Goal: Use online tool/utility: Use online tool/utility

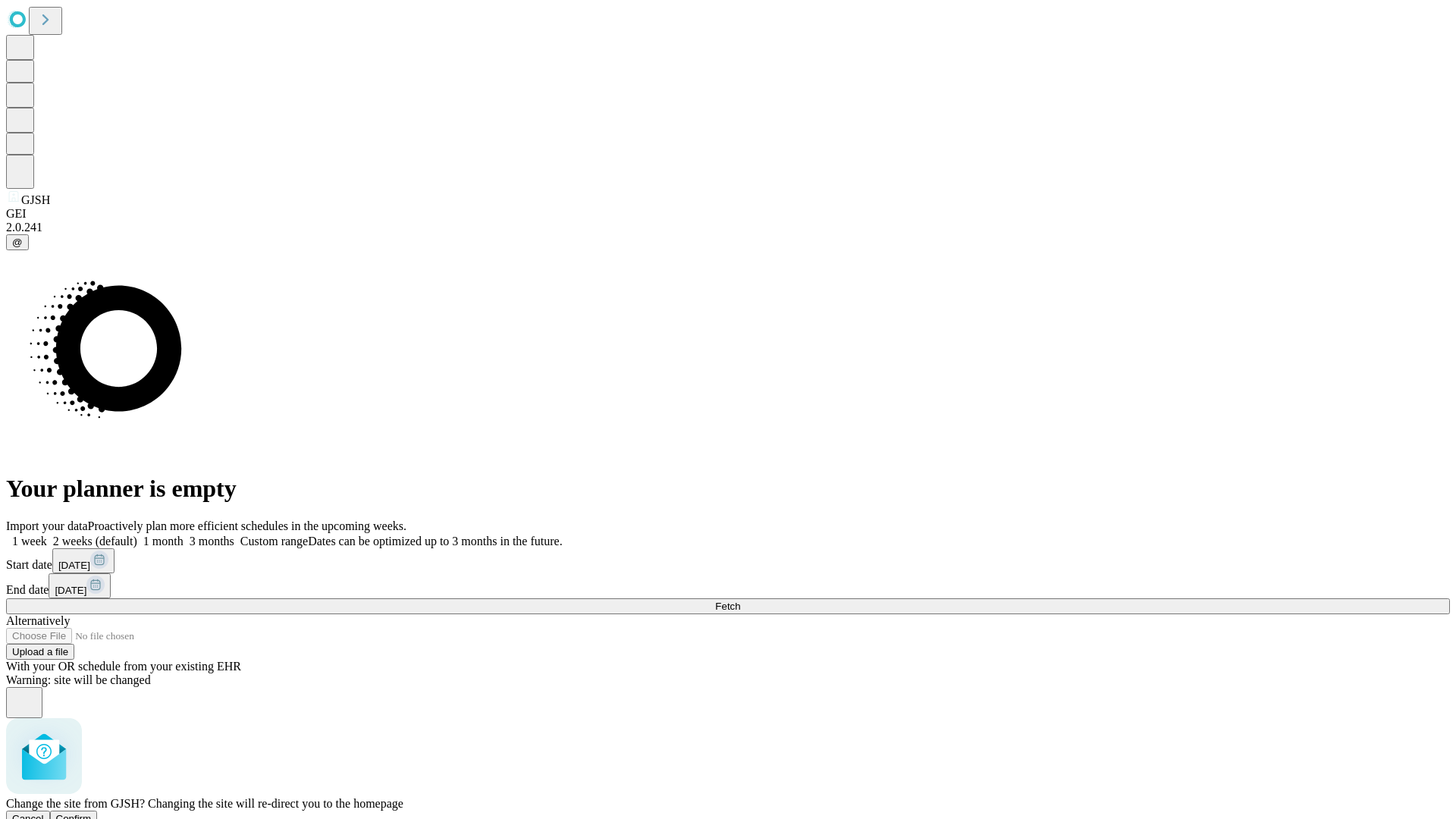
click at [92, 813] on span "Confirm" at bounding box center [74, 818] width 36 height 11
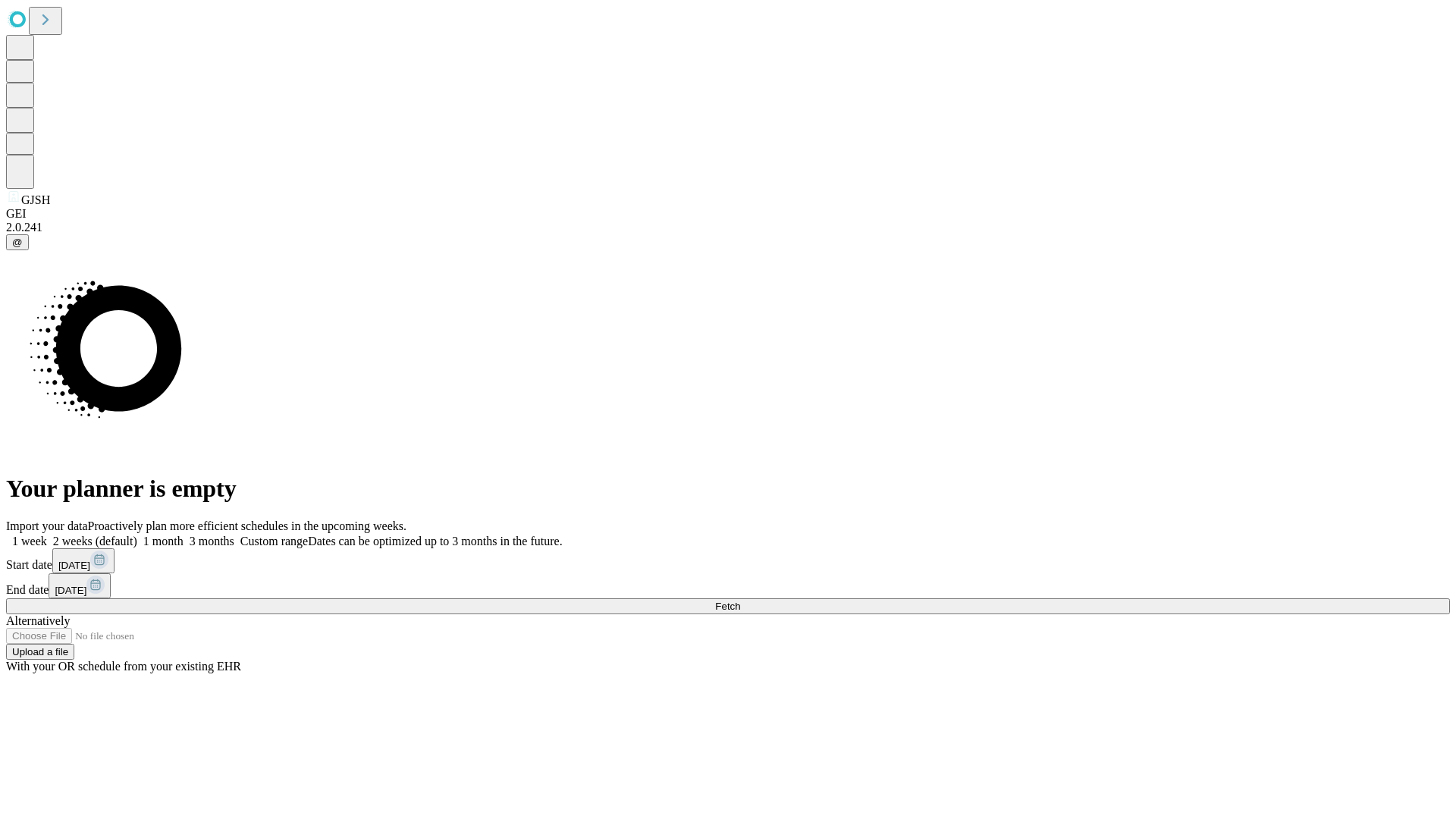
click at [137, 535] on label "2 weeks (default)" at bounding box center [92, 541] width 90 height 13
click at [740, 600] on span "Fetch" at bounding box center [727, 605] width 25 height 11
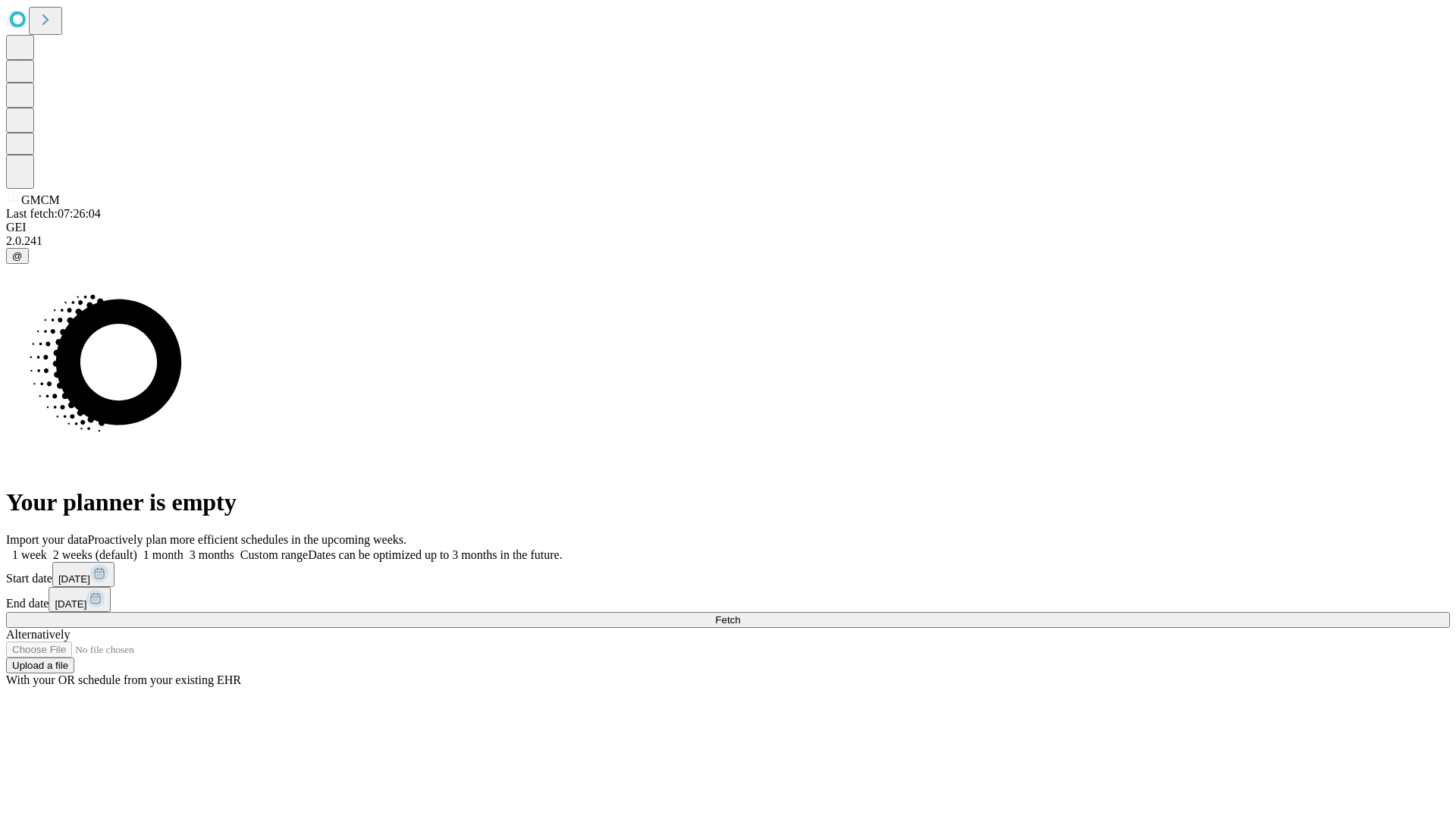
click at [137, 548] on label "2 weeks (default)" at bounding box center [92, 554] width 90 height 13
click at [740, 614] on span "Fetch" at bounding box center [727, 619] width 25 height 11
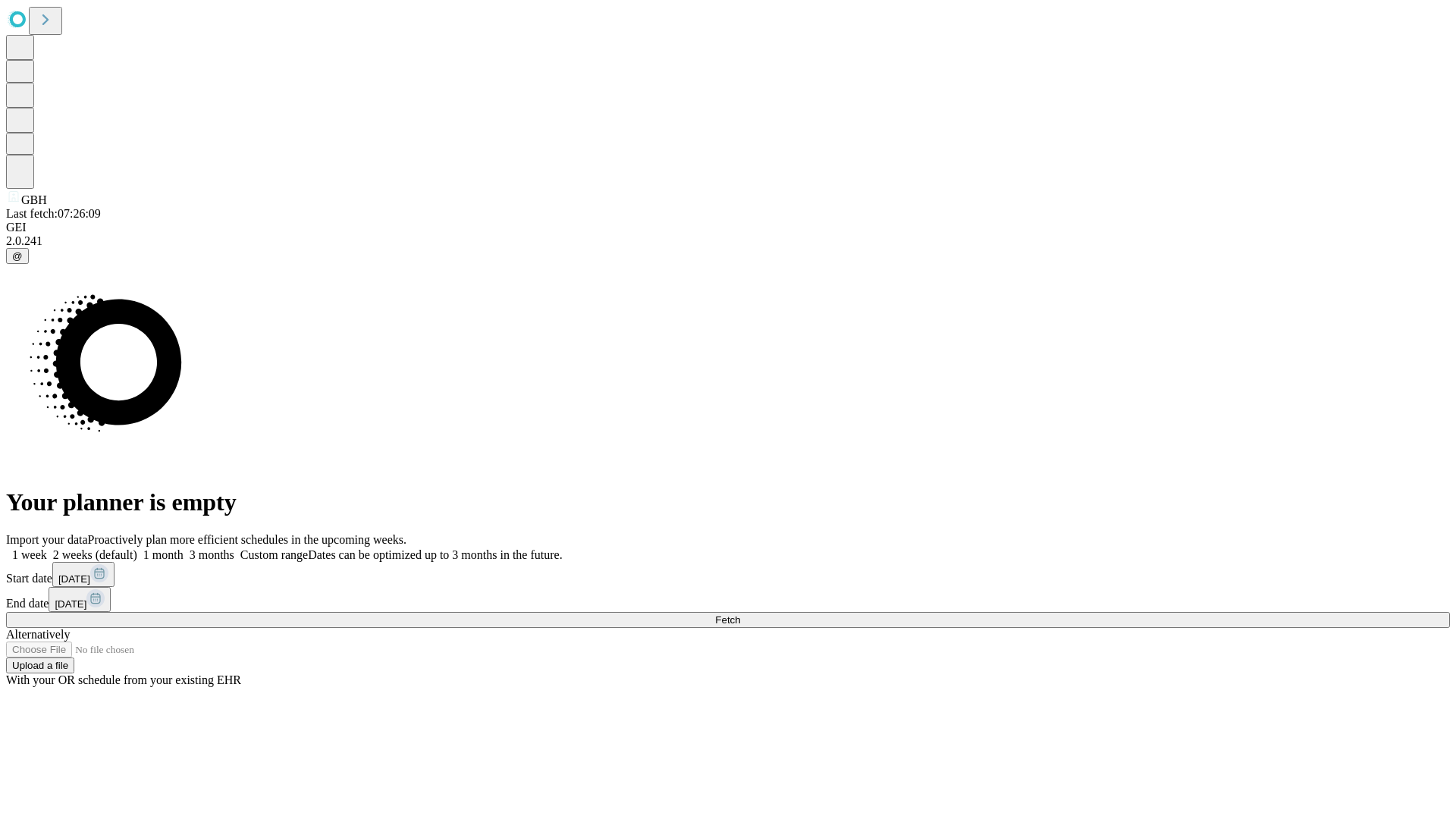
click at [740, 614] on span "Fetch" at bounding box center [727, 619] width 25 height 11
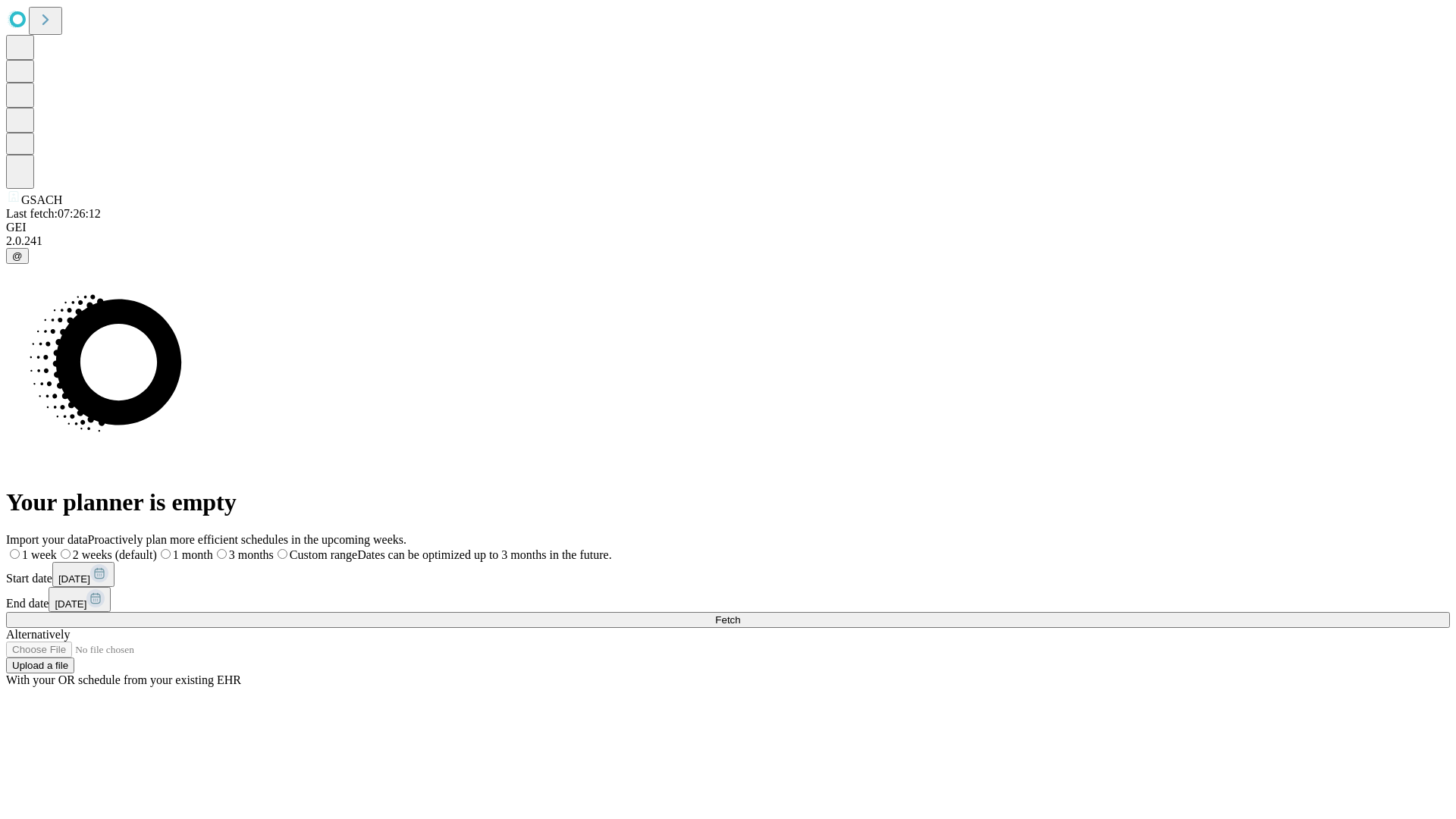
click at [740, 614] on span "Fetch" at bounding box center [727, 619] width 25 height 11
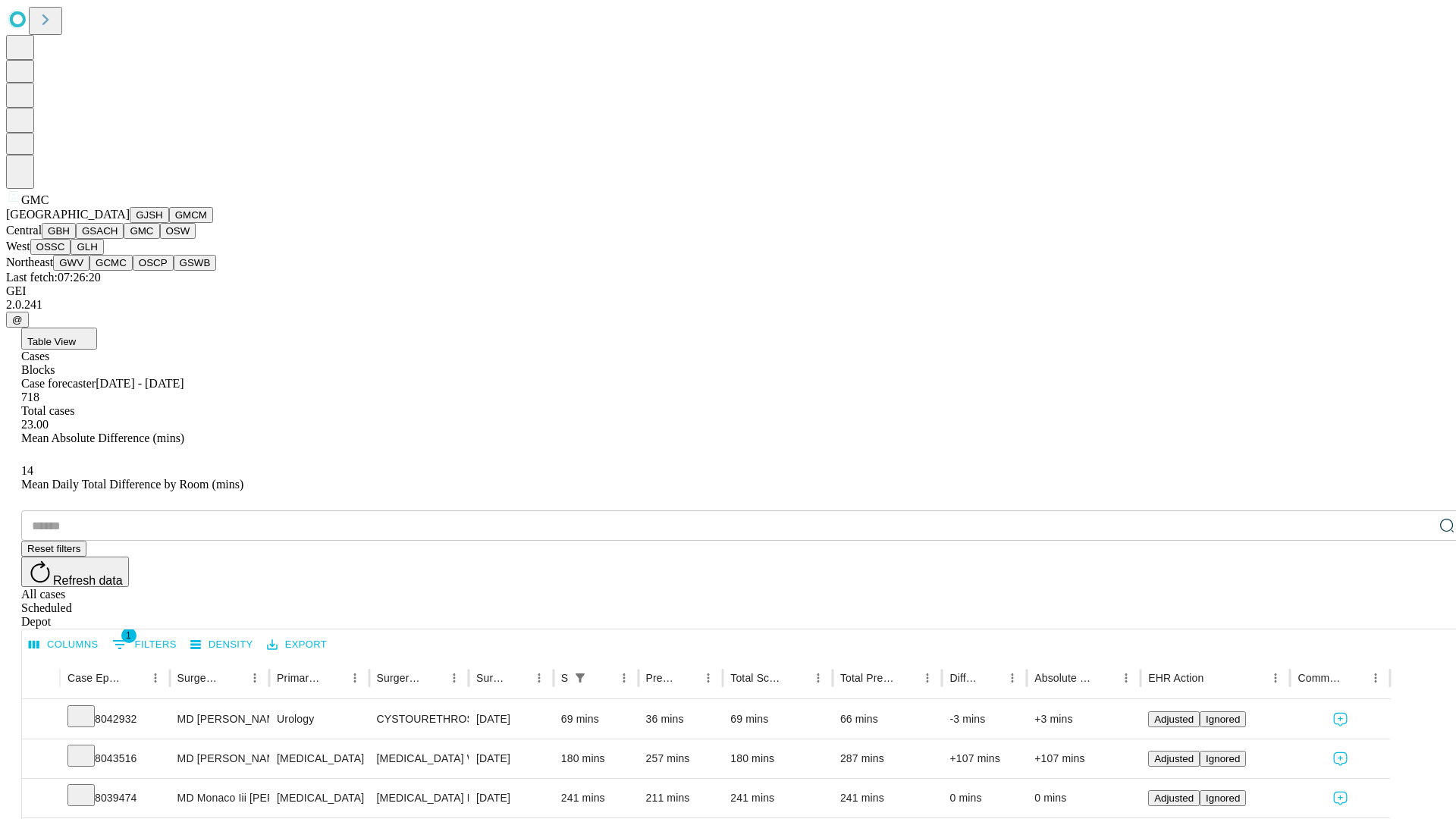
click at [160, 238] on button "OSW" at bounding box center [178, 231] width 37 height 16
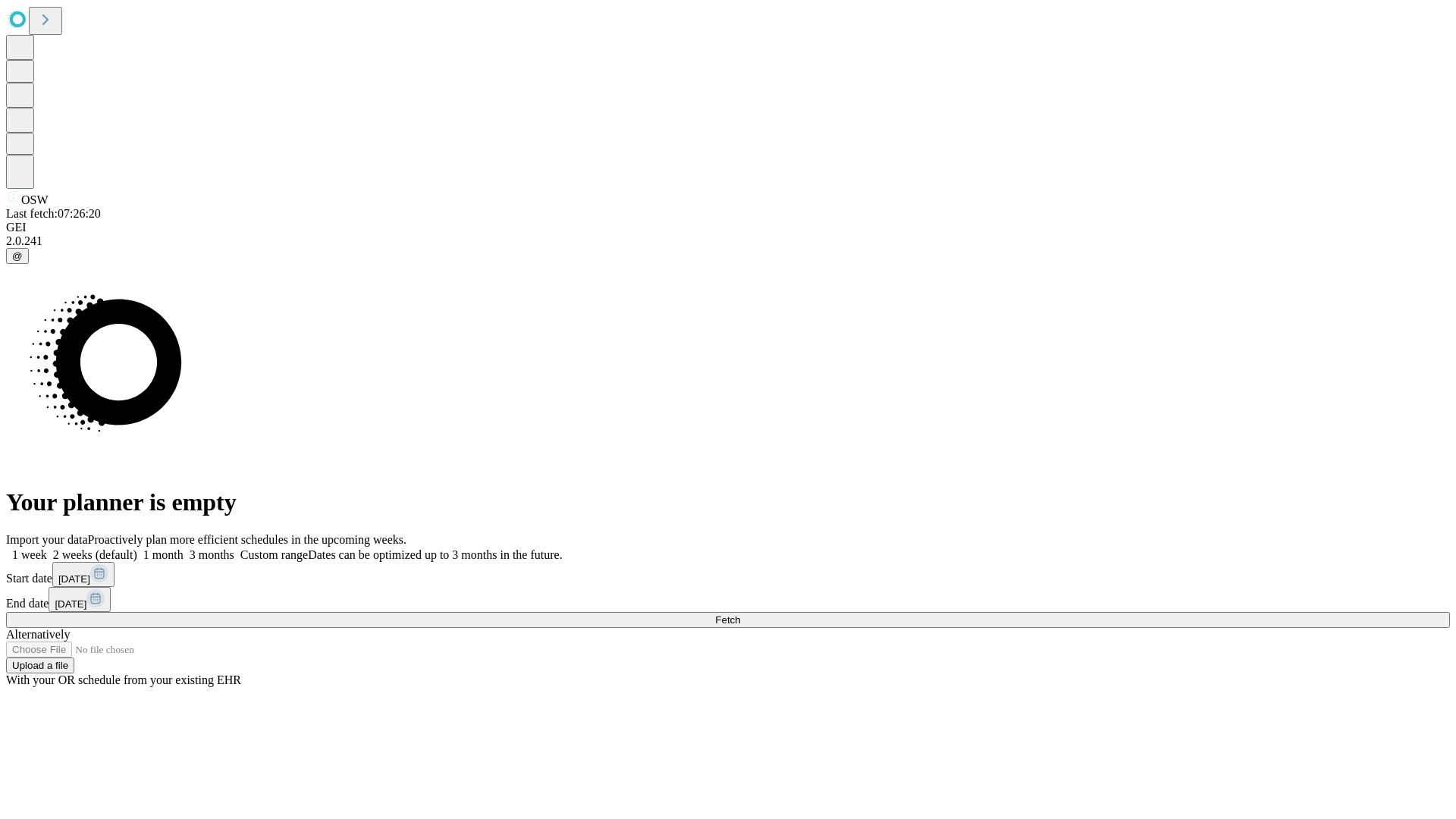
click at [137, 548] on label "2 weeks (default)" at bounding box center [92, 554] width 90 height 13
click at [740, 614] on span "Fetch" at bounding box center [727, 619] width 25 height 11
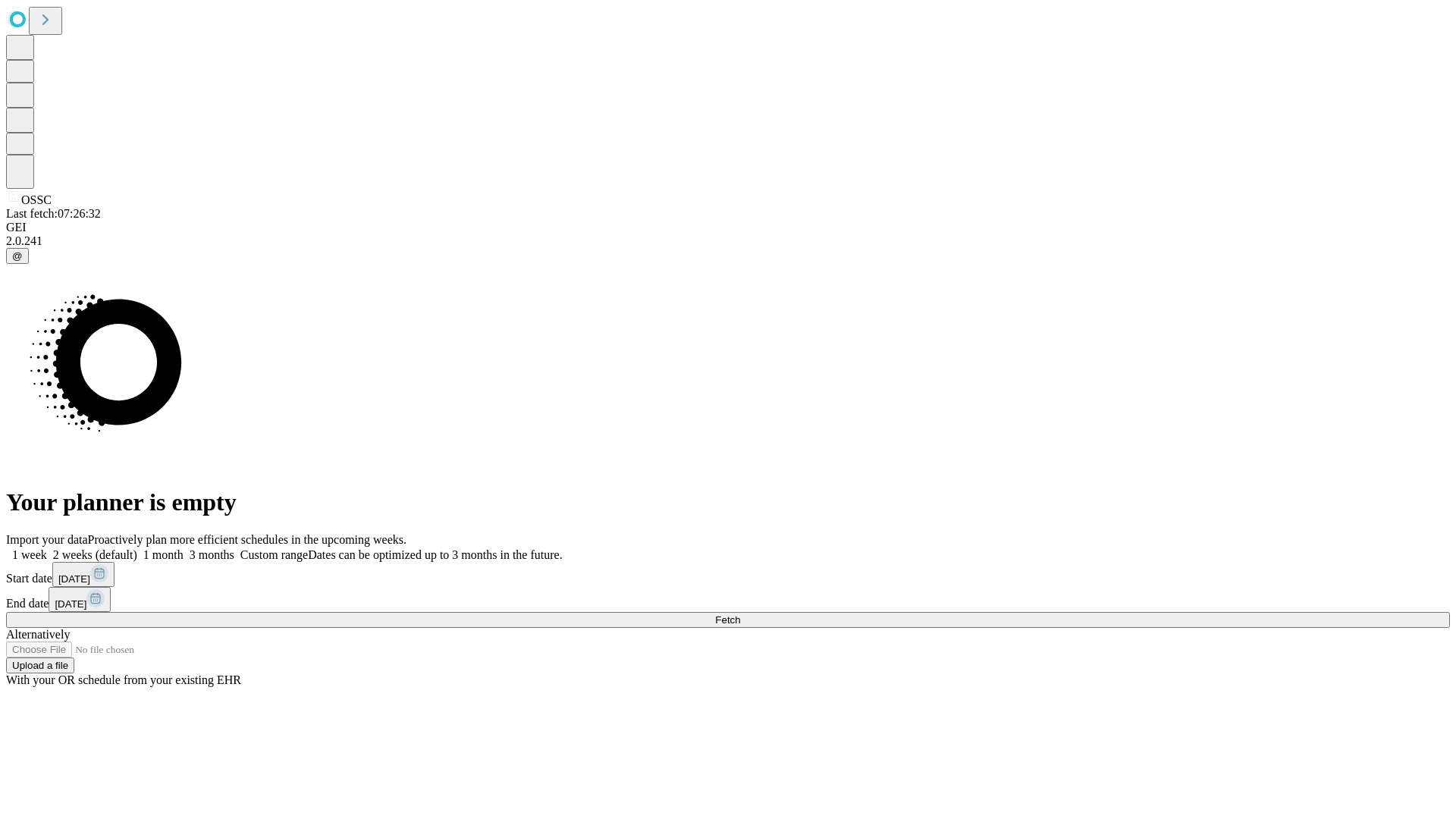
click at [137, 548] on label "2 weeks (default)" at bounding box center [92, 554] width 90 height 13
click at [740, 614] on span "Fetch" at bounding box center [727, 619] width 25 height 11
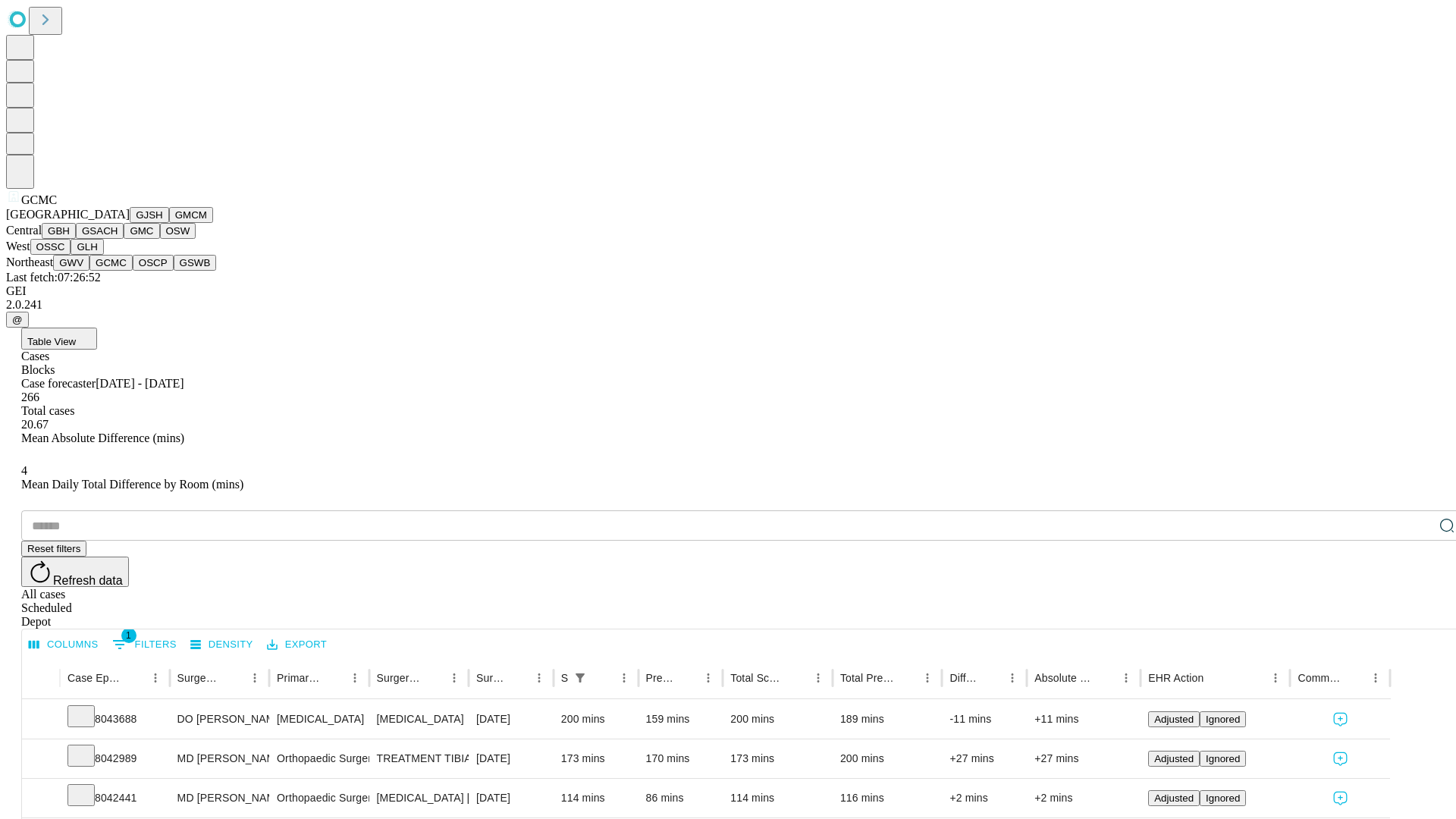
click at [133, 271] on button "OSCP" at bounding box center [153, 262] width 41 height 16
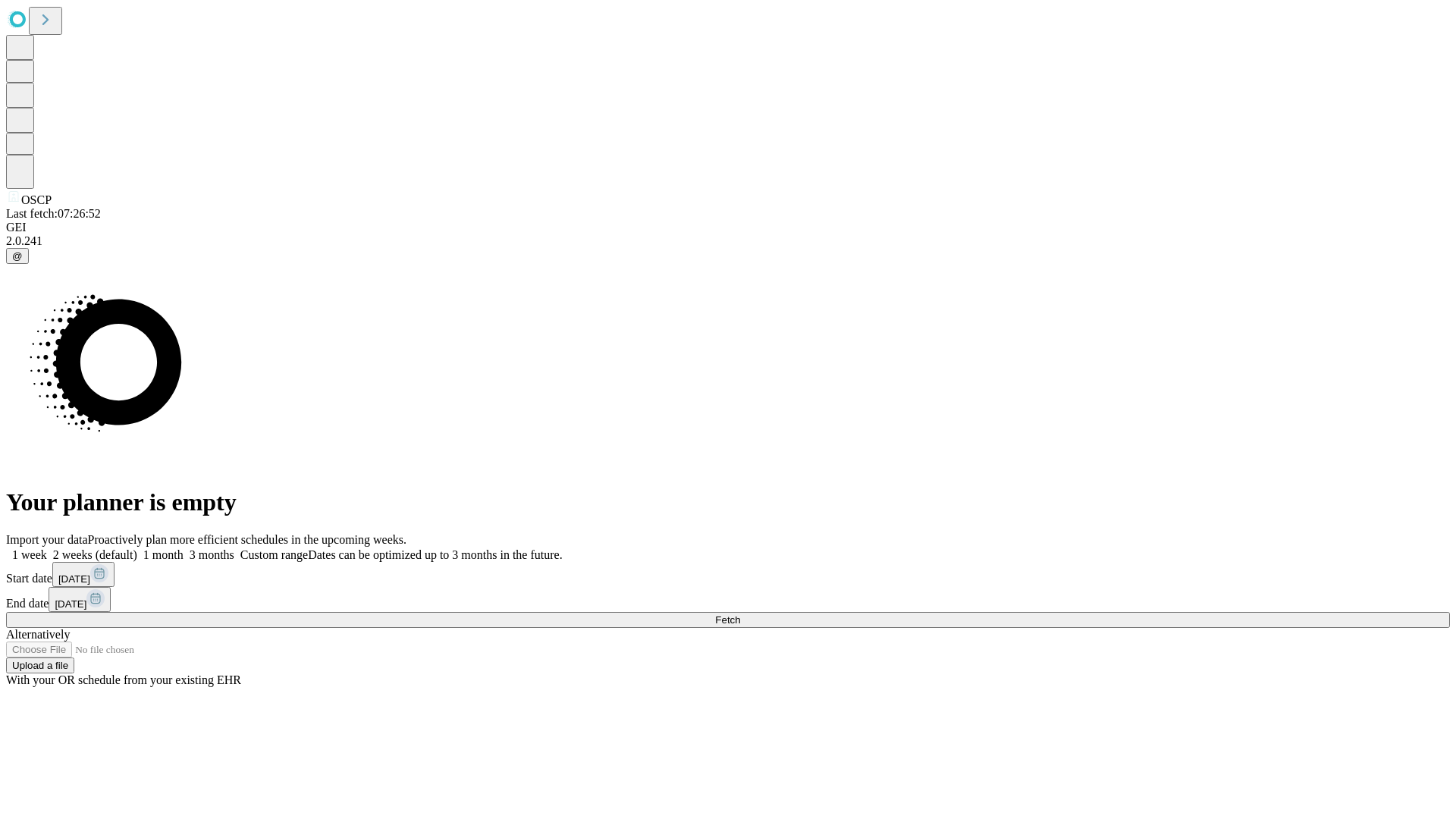
click at [740, 614] on span "Fetch" at bounding box center [727, 619] width 25 height 11
